Goal: Information Seeking & Learning: Learn about a topic

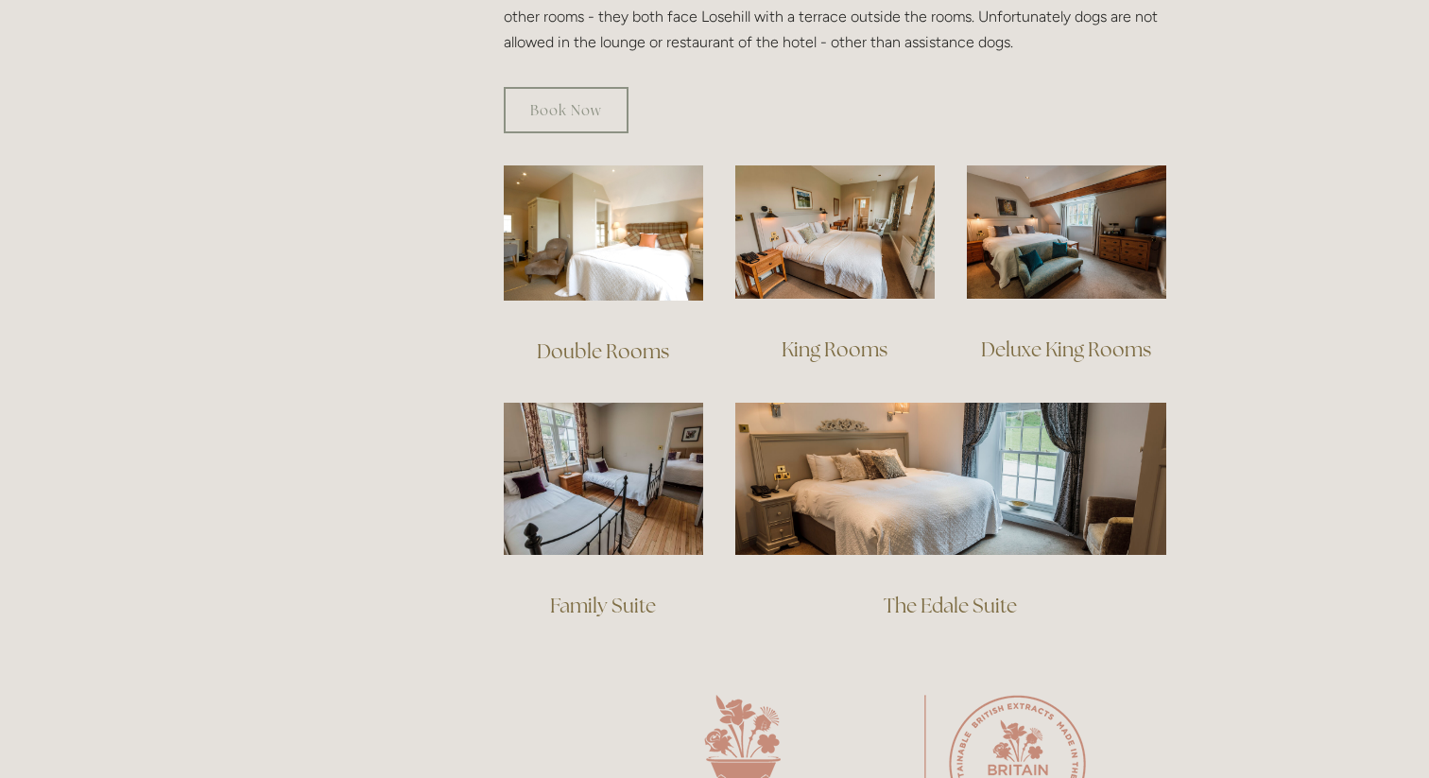
scroll to position [1227, 0]
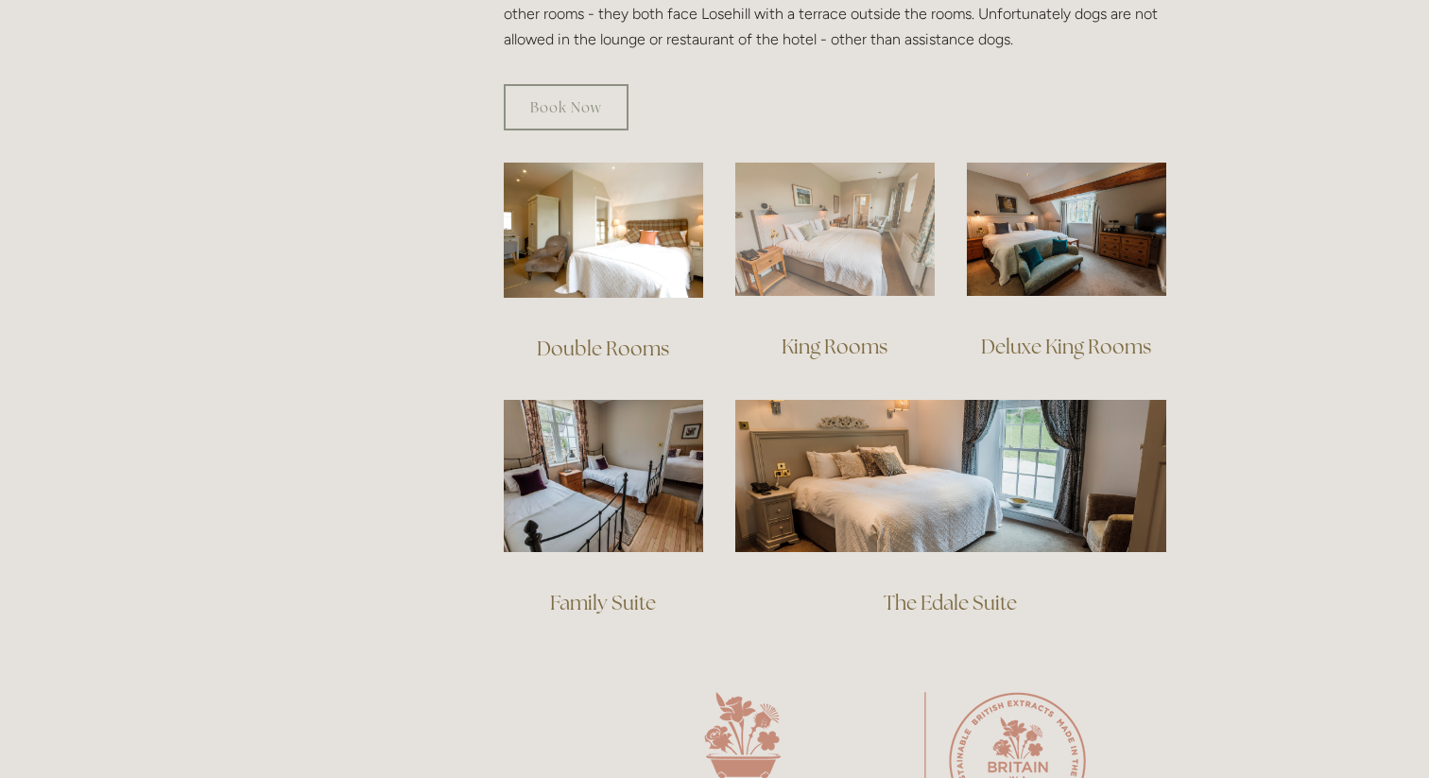
click at [863, 265] on img at bounding box center [834, 229] width 199 height 133
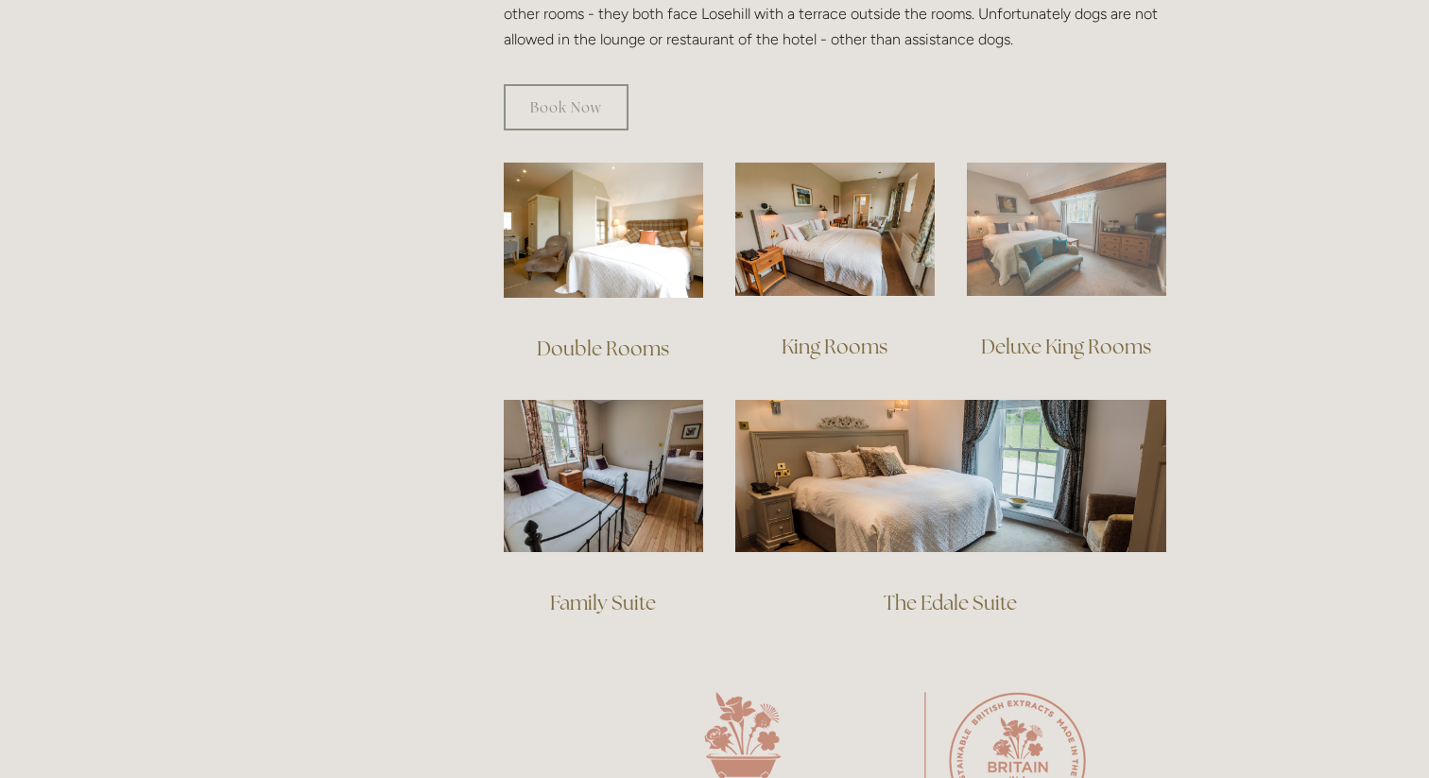
click at [1051, 242] on img at bounding box center [1066, 229] width 199 height 133
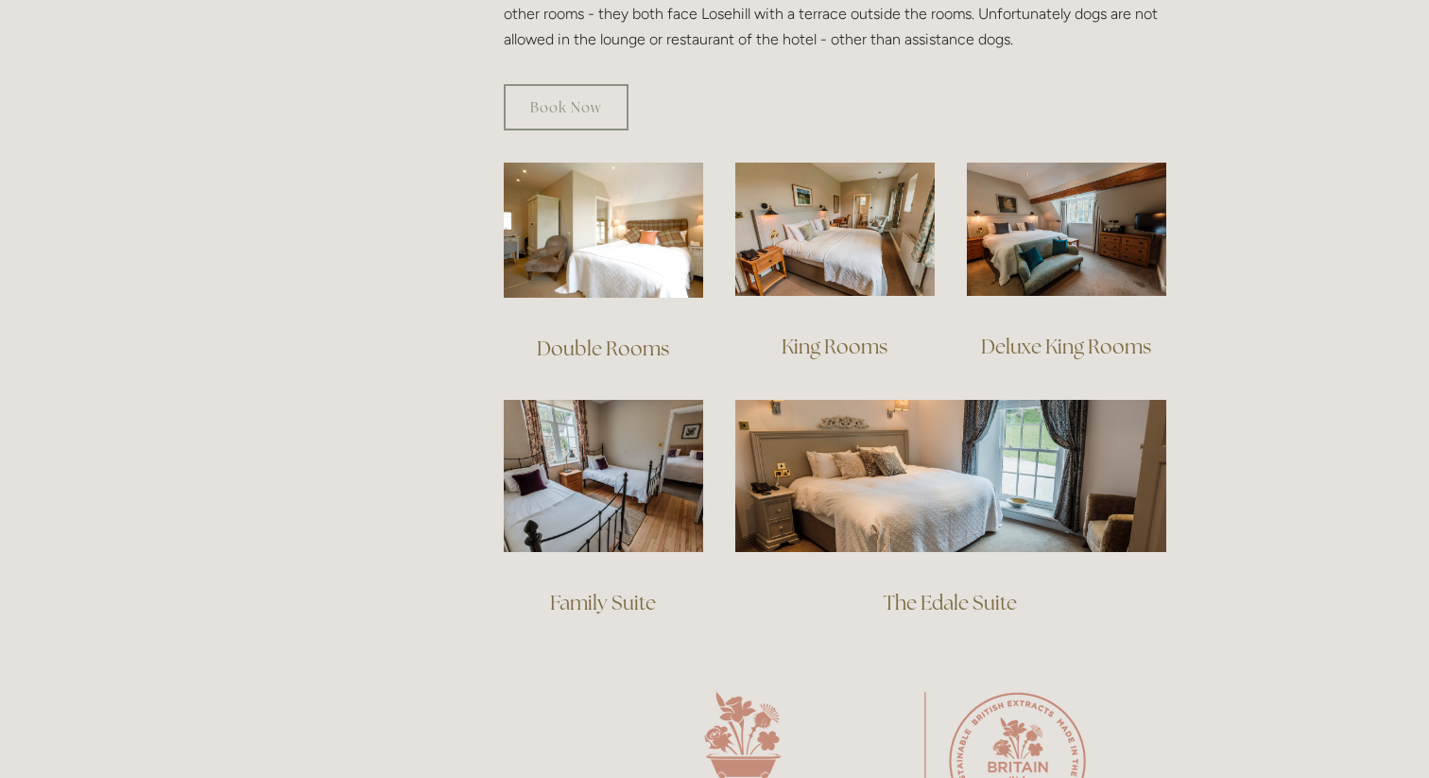
scroll to position [1287, 0]
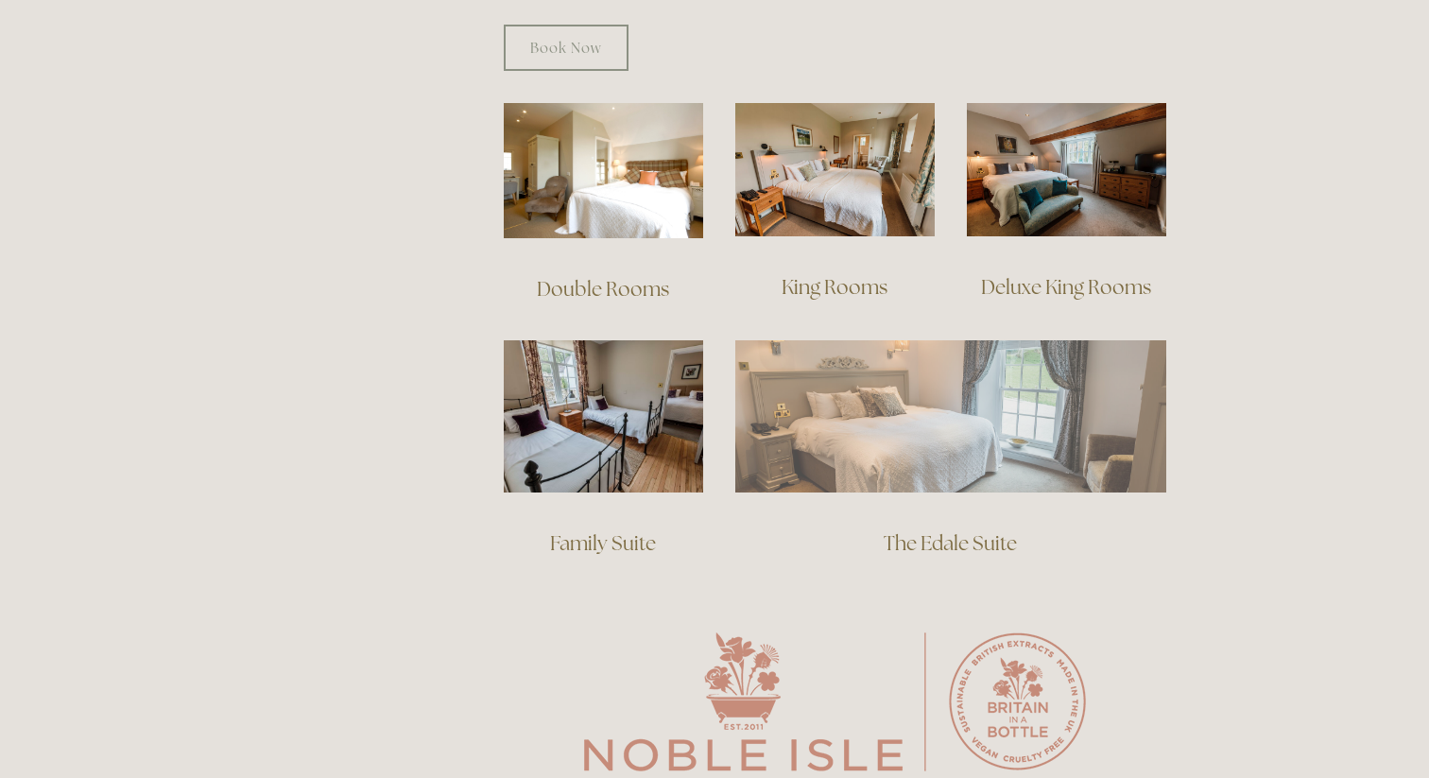
click at [953, 395] on img at bounding box center [950, 415] width 431 height 151
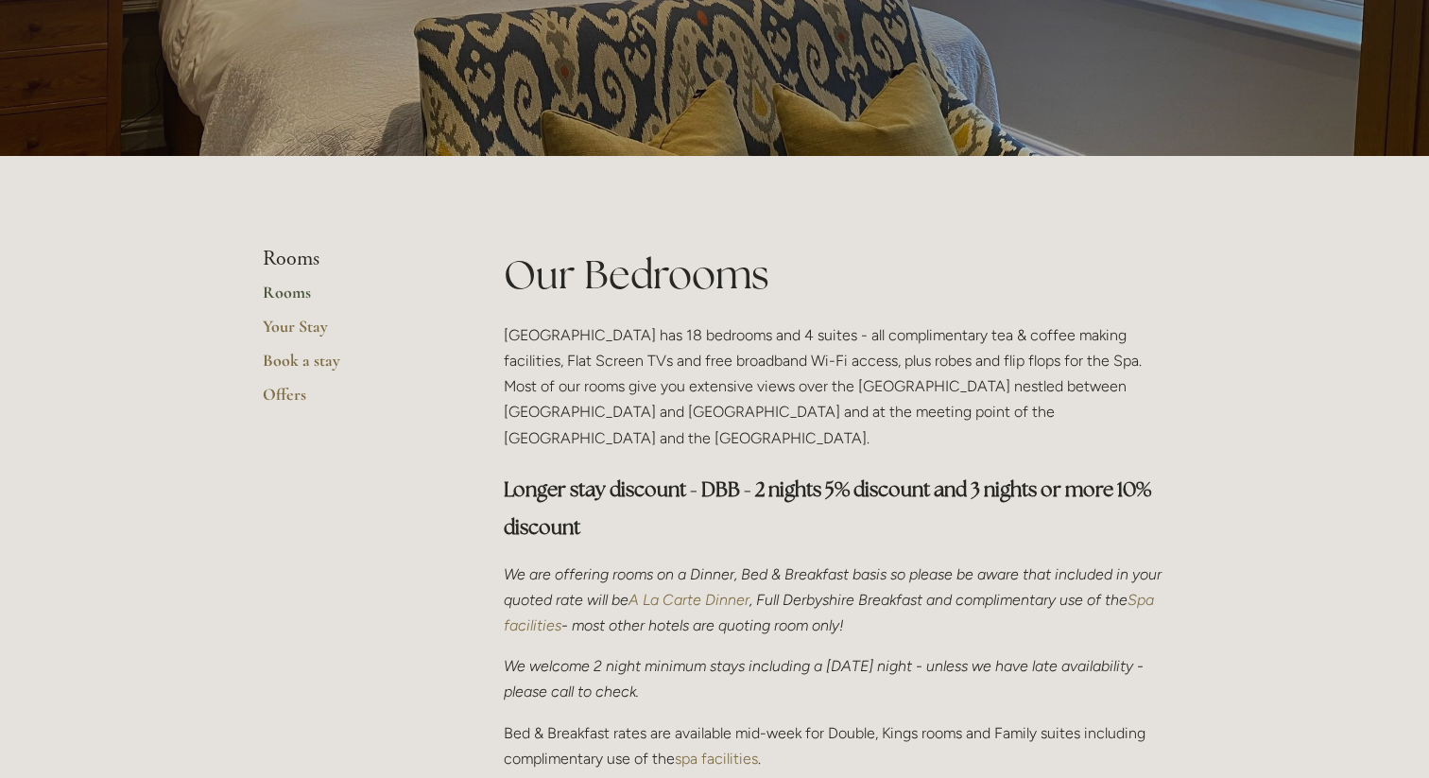
scroll to position [0, 0]
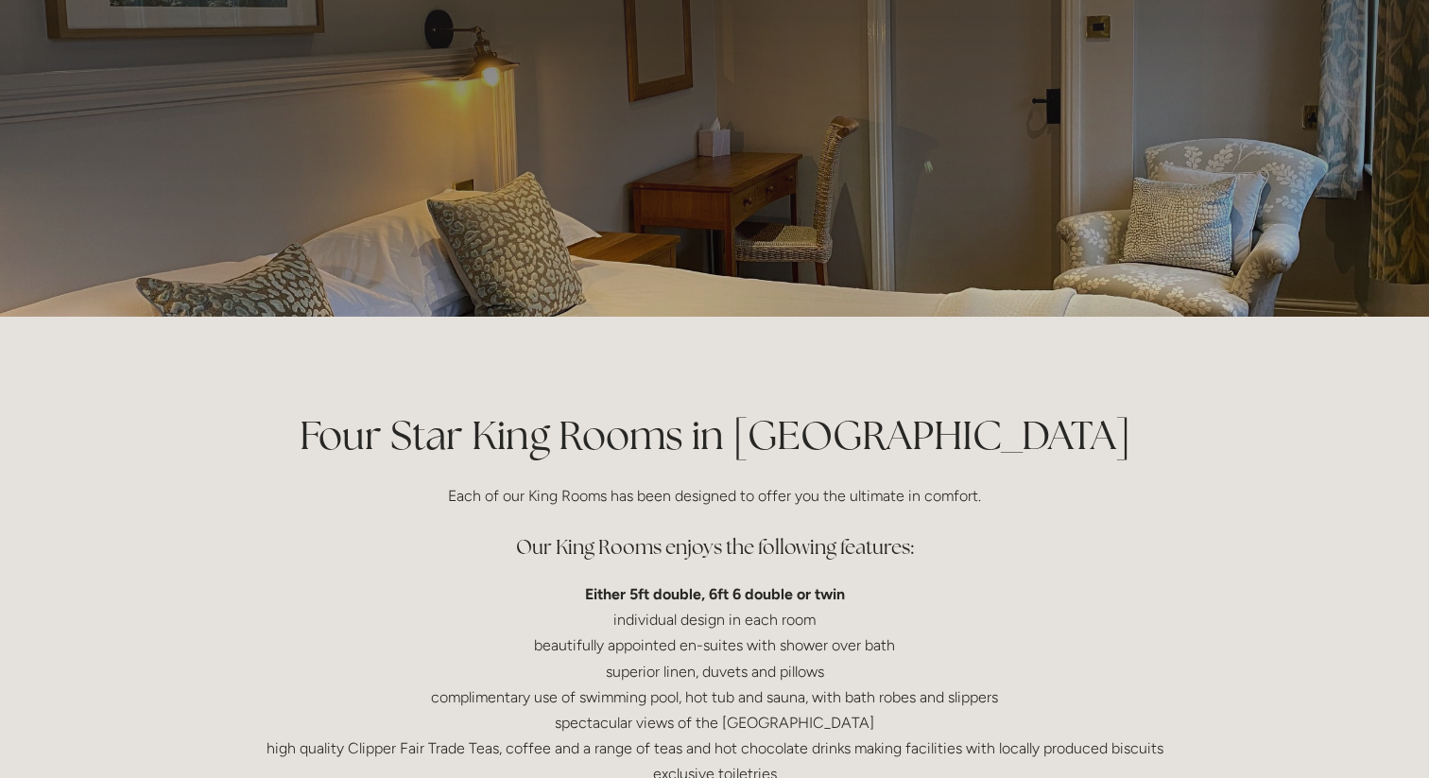
scroll to position [83, 0]
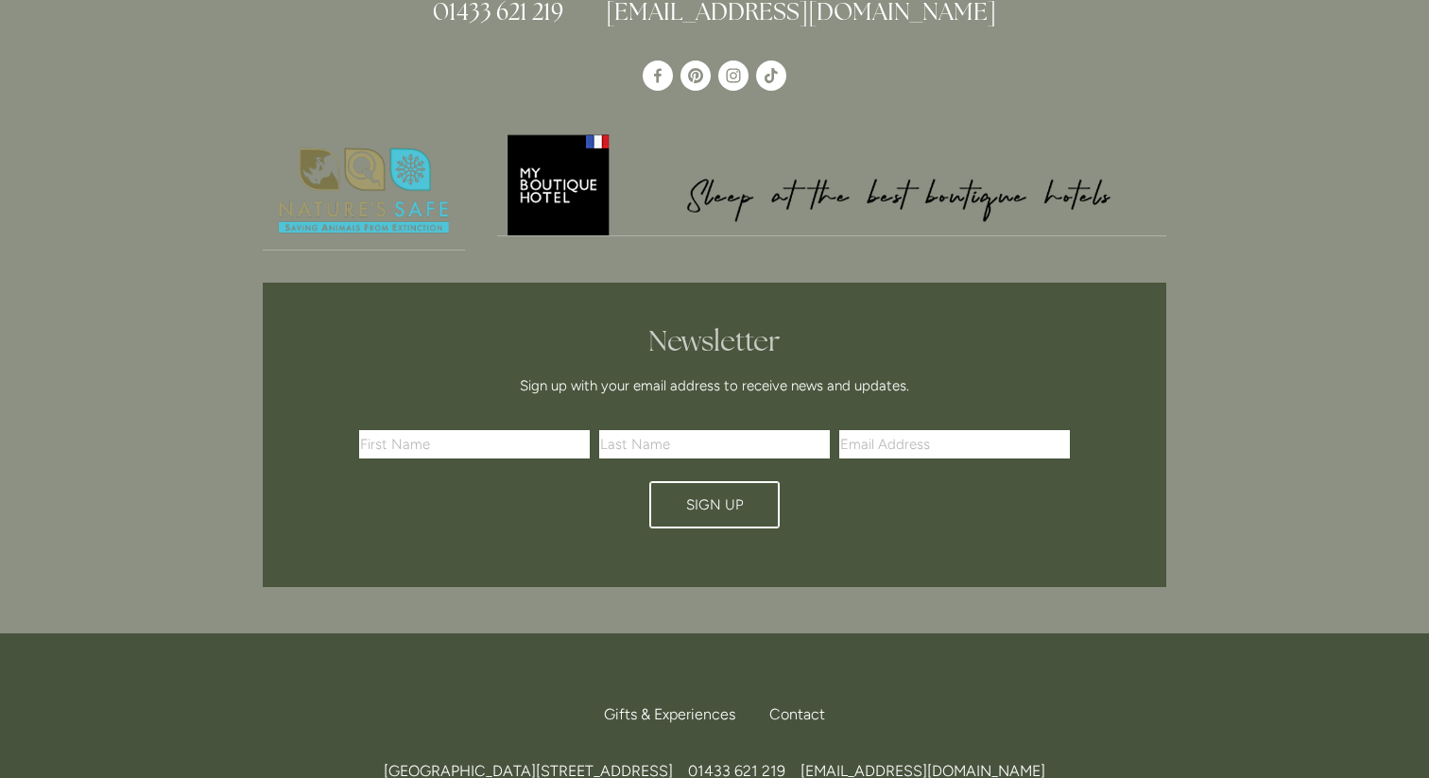
scroll to position [1640, 0]
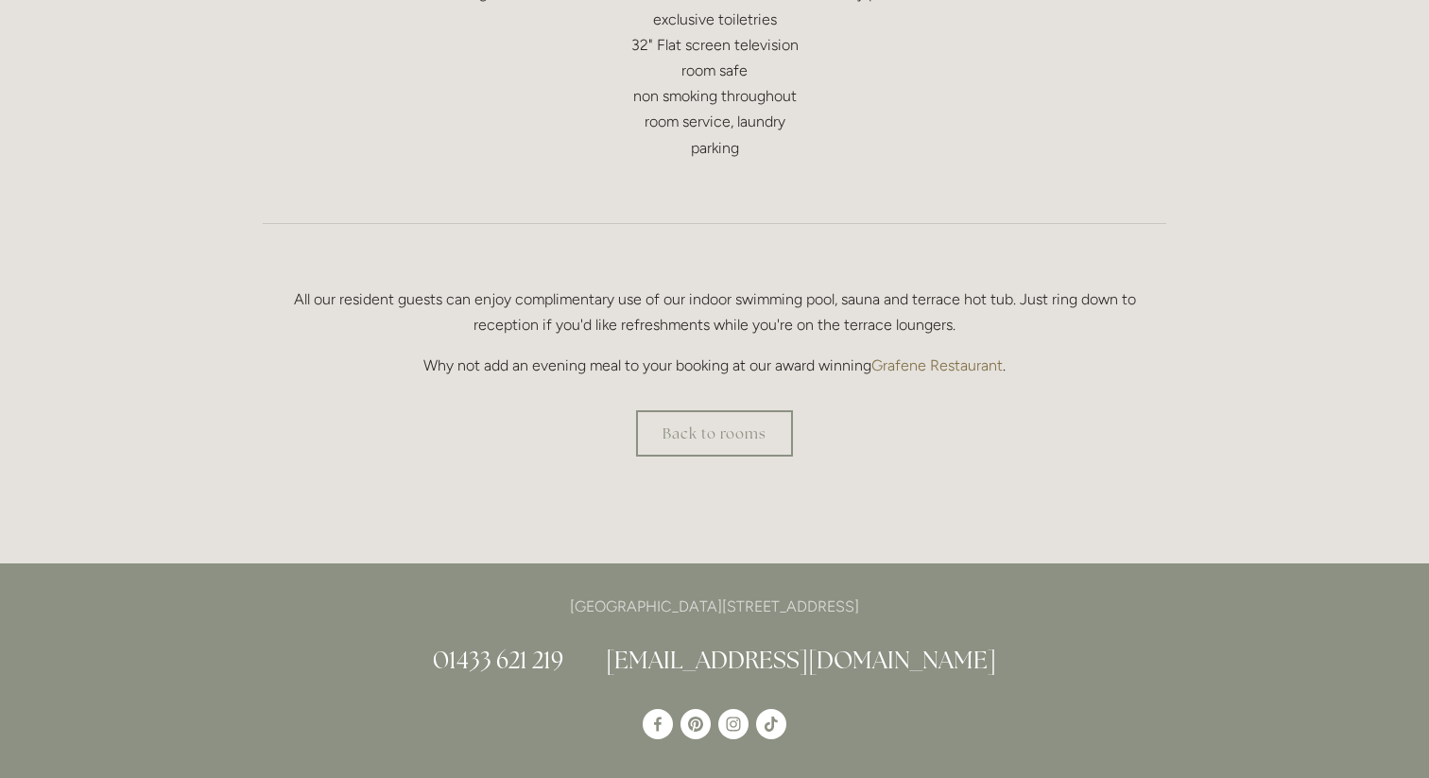
scroll to position [1206, 0]
